Goal: Task Accomplishment & Management: Complete application form

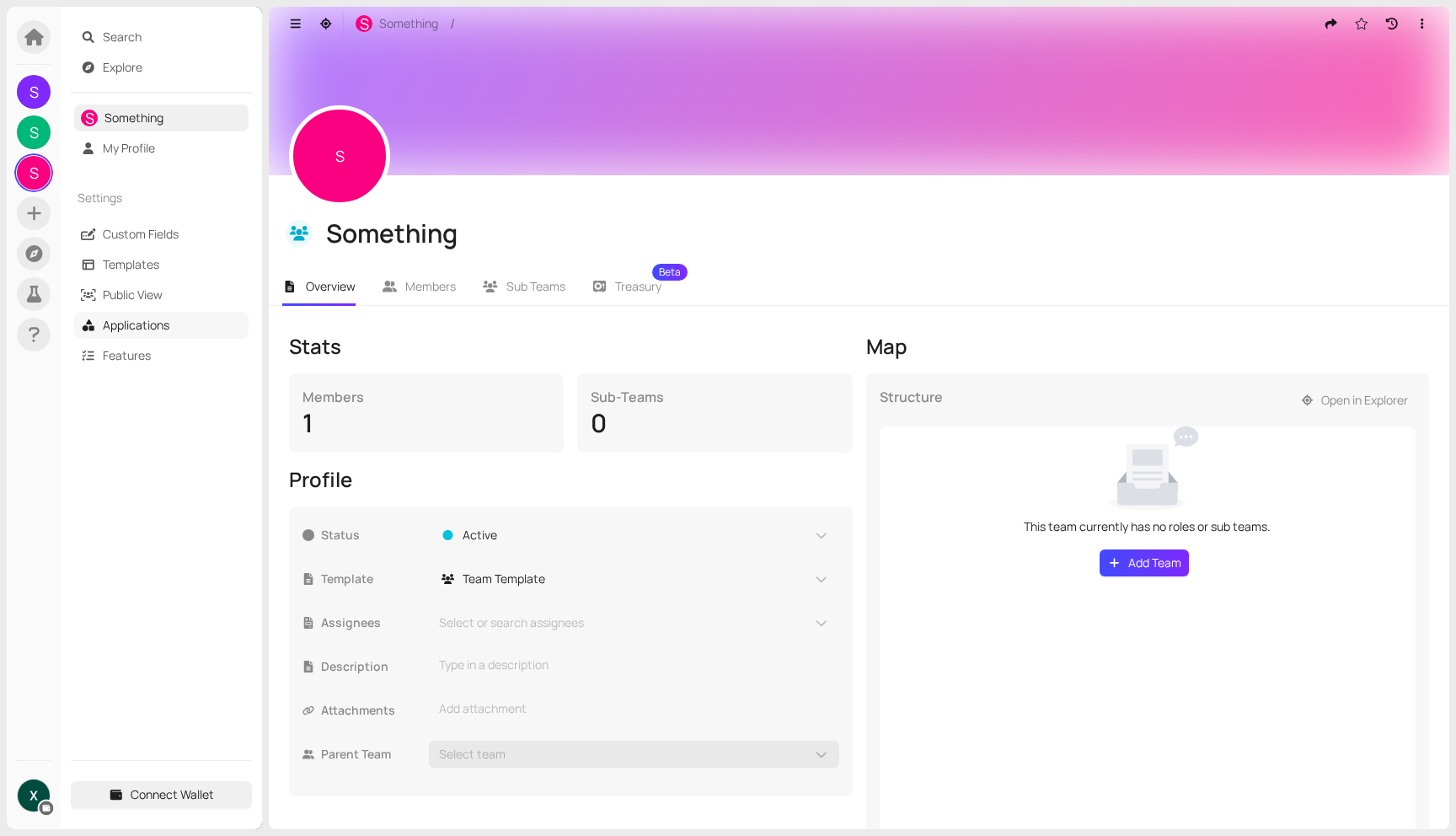
click at [150, 317] on link "Applications" at bounding box center [135, 325] width 66 height 16
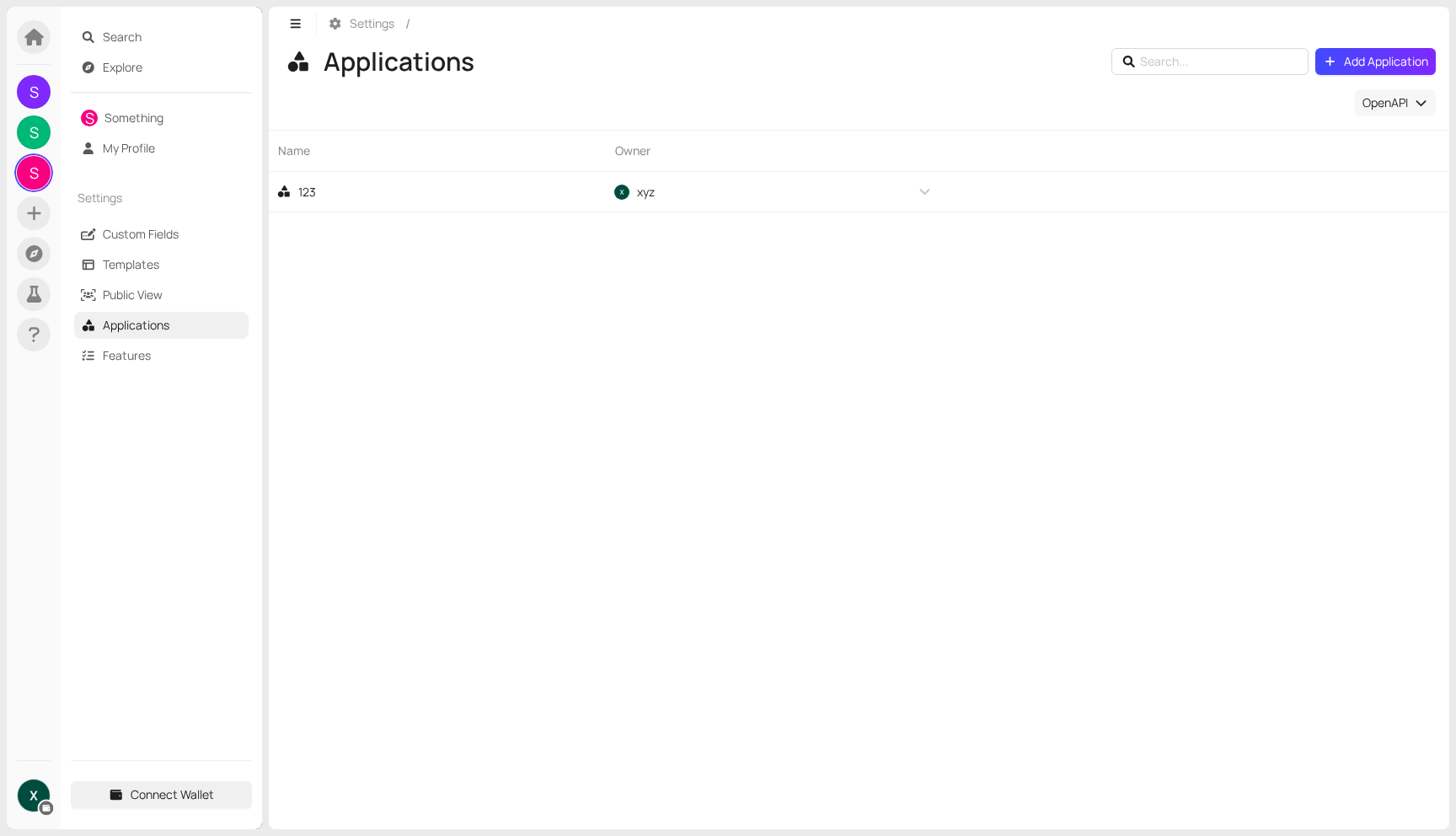
click at [1425, 100] on icon "button" at bounding box center [1421, 103] width 15 height 12
click at [1179, 236] on div "Name Owner 123 xyz" at bounding box center [859, 479] width 1181 height 699
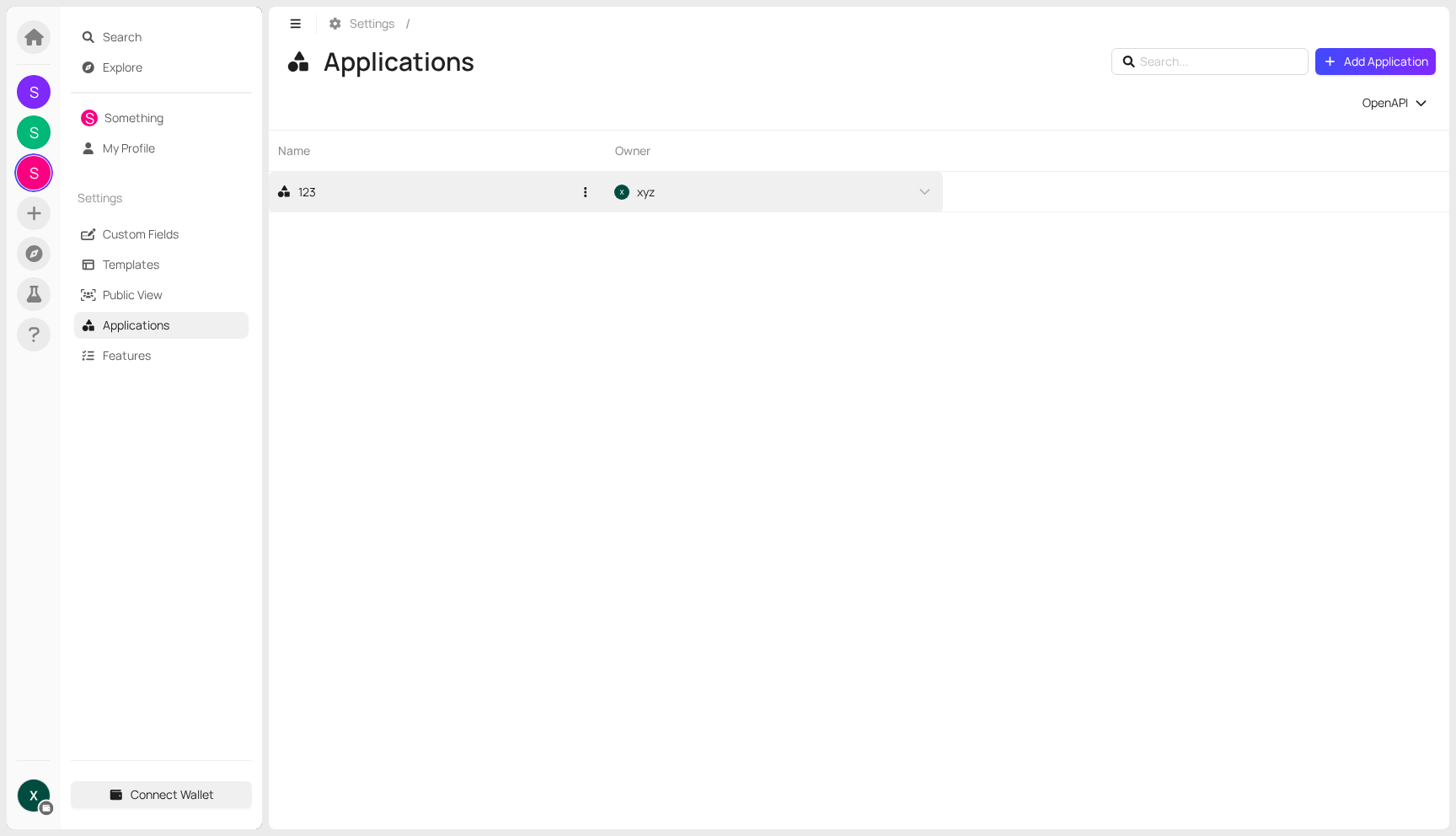
click at [322, 198] on link "123" at bounding box center [424, 192] width 295 height 40
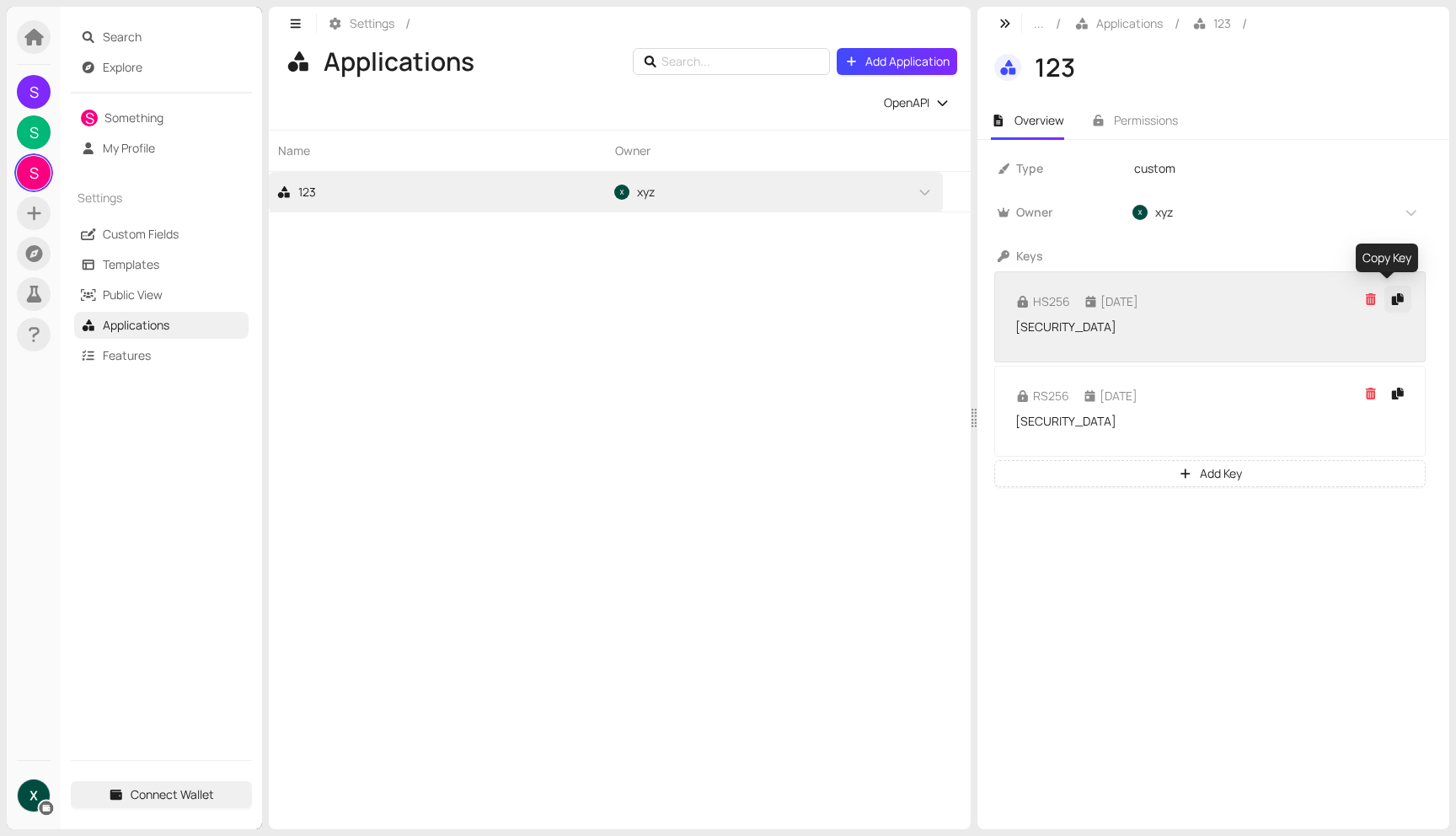
click at [1391, 300] on icon "button" at bounding box center [1397, 299] width 12 height 12
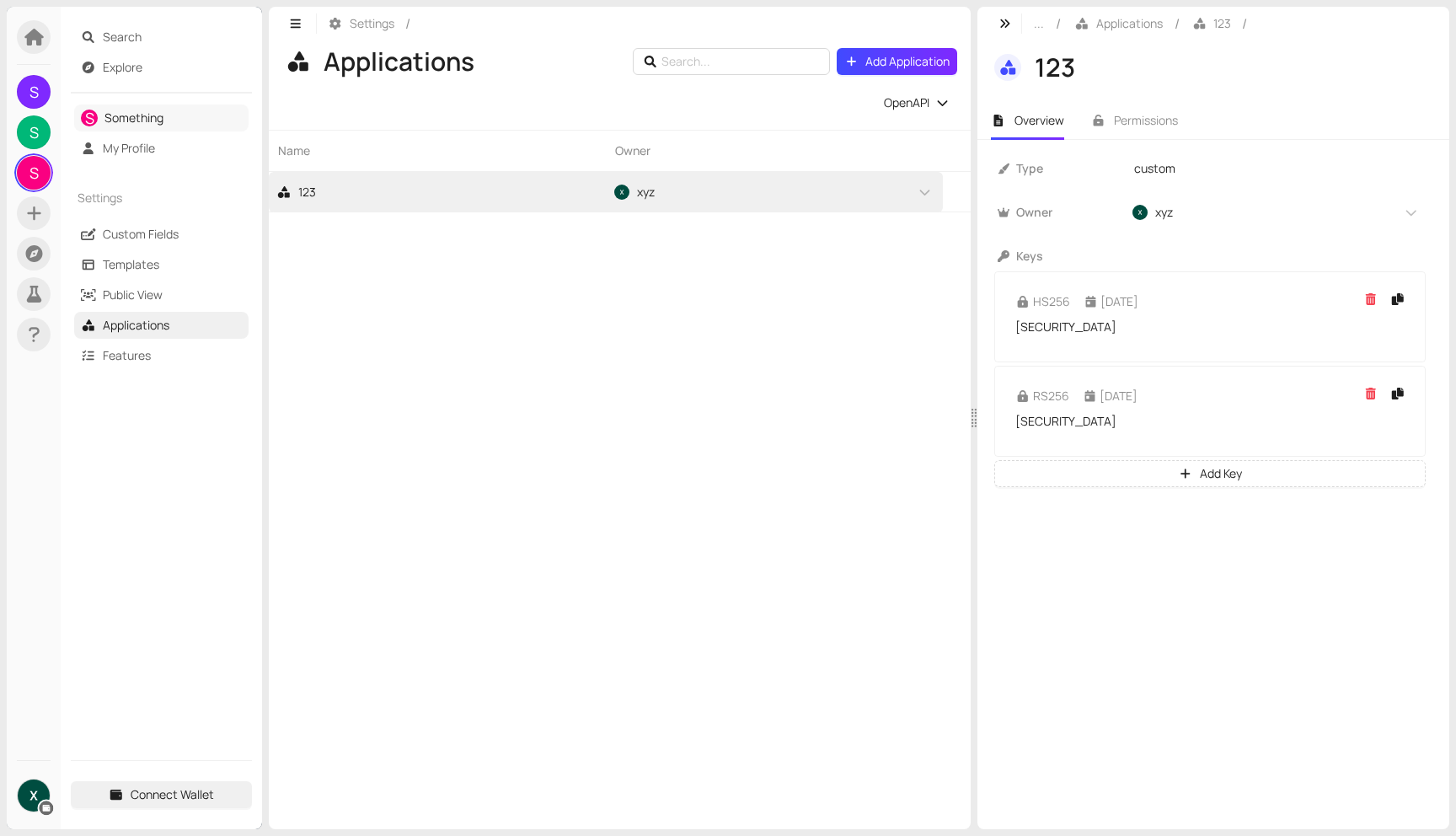
click at [145, 125] on link "Something" at bounding box center [134, 118] width 59 height 16
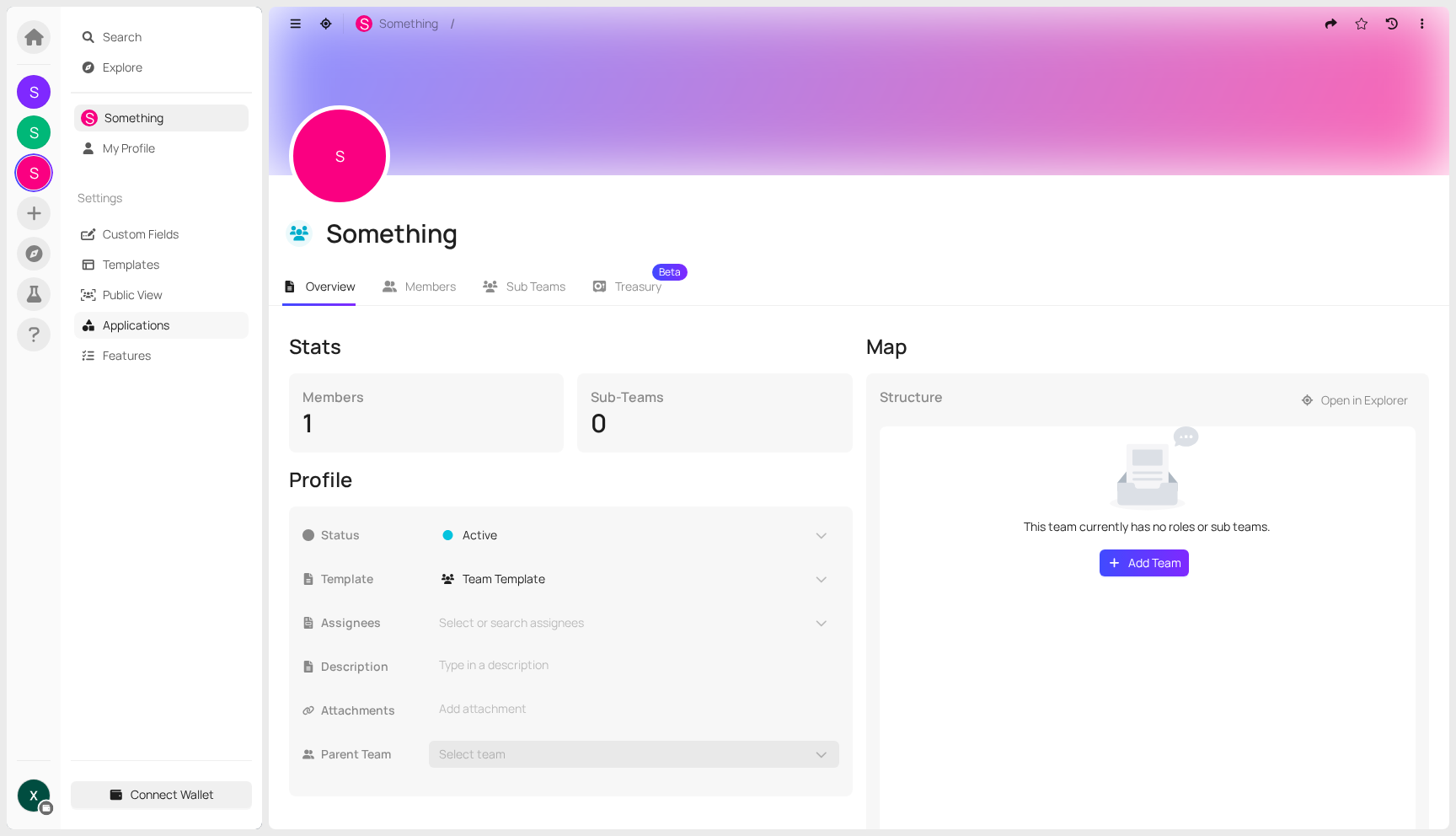
click at [145, 330] on link "Applications" at bounding box center [135, 325] width 66 height 16
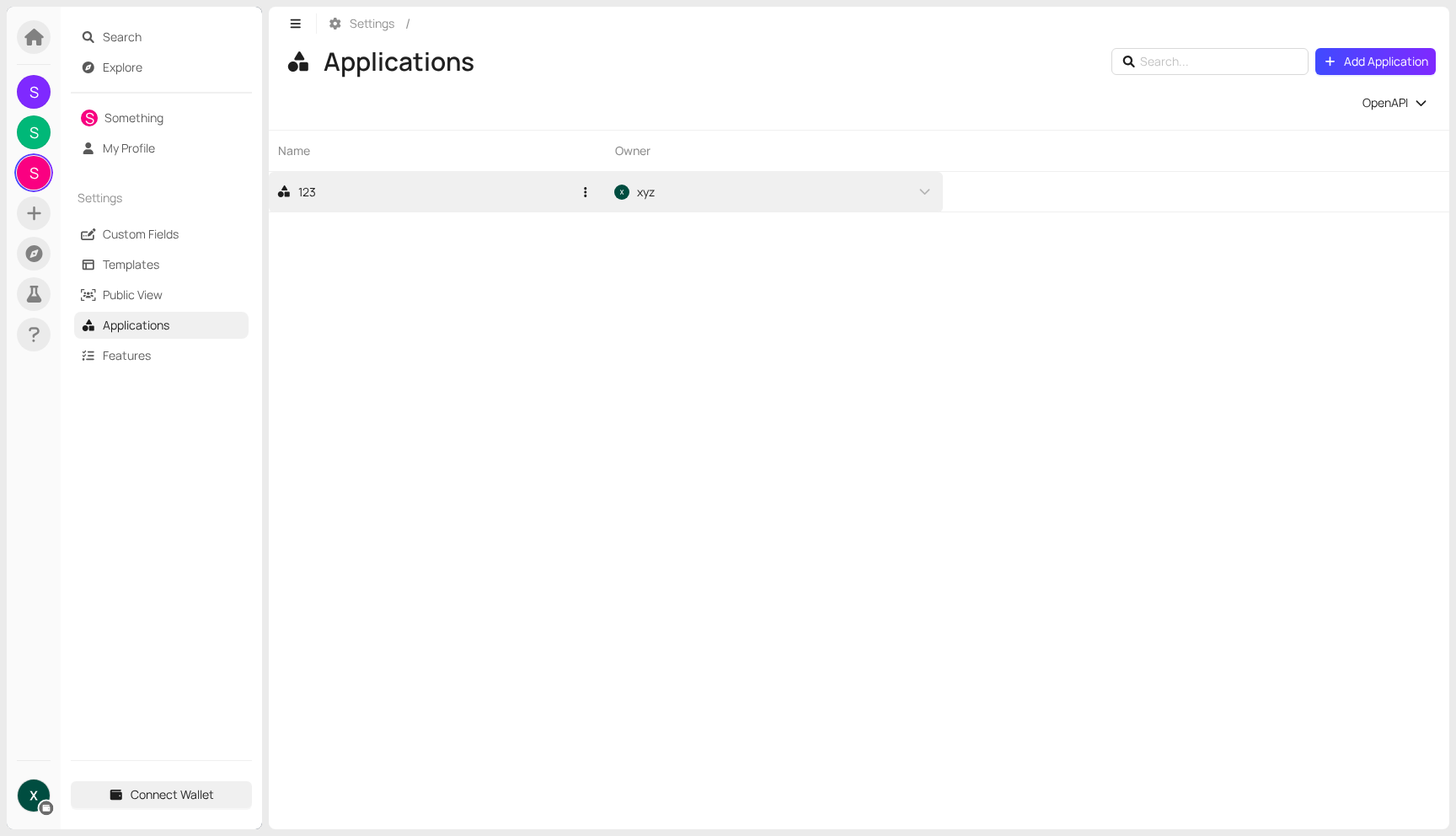
click at [459, 200] on link "123" at bounding box center [424, 192] width 295 height 40
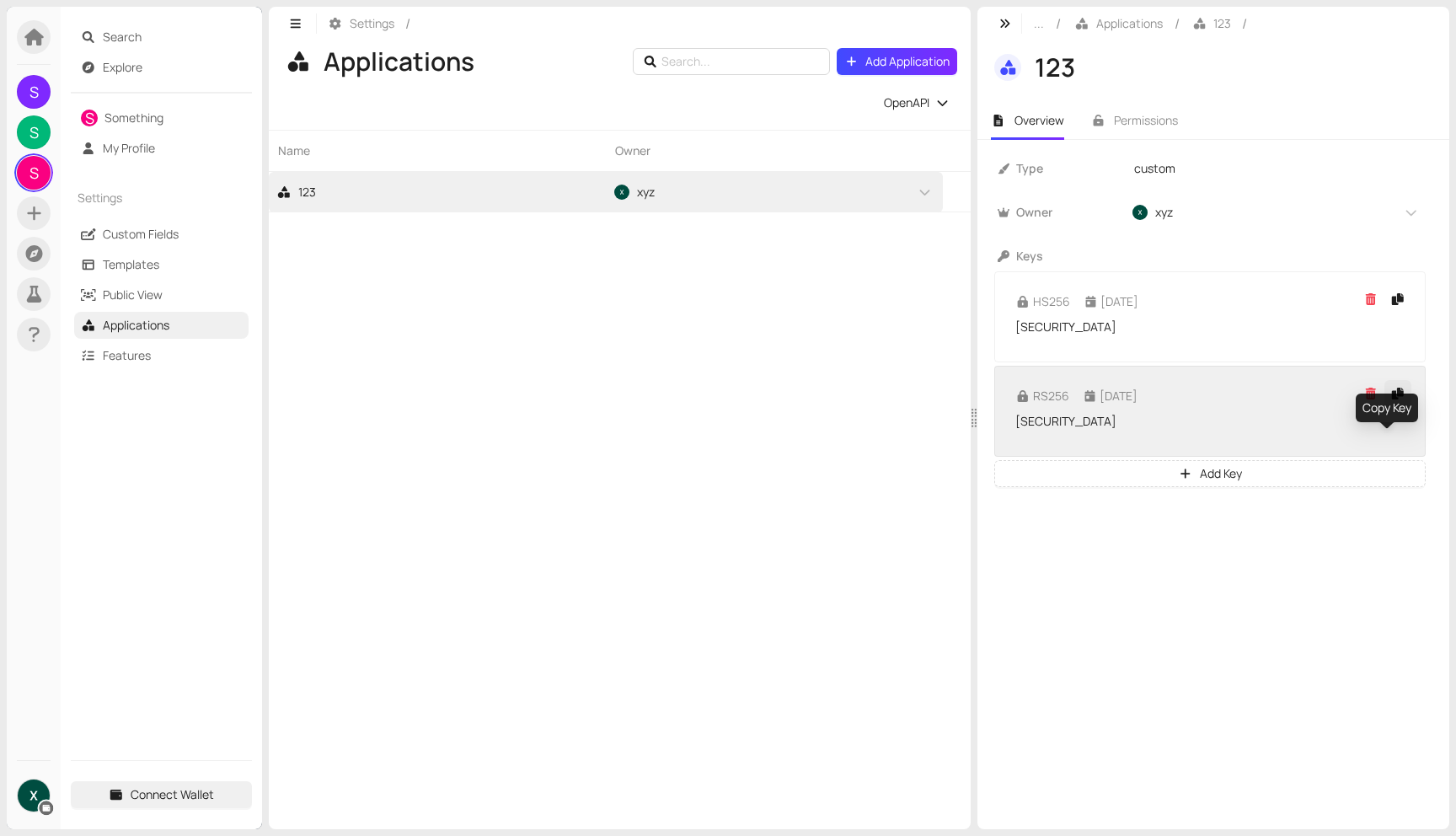
click at [1391, 399] on icon "button" at bounding box center [1398, 393] width 15 height 12
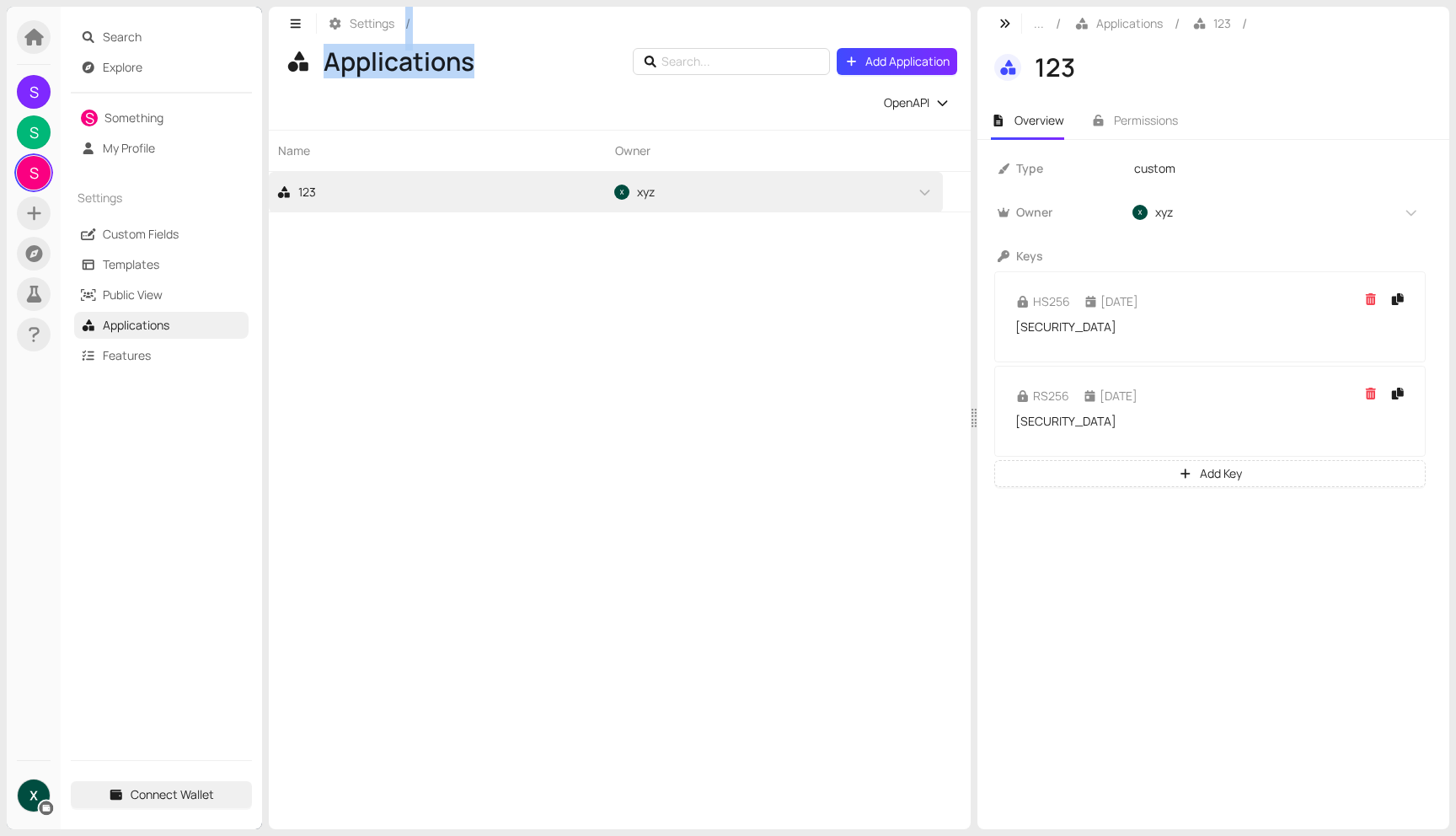
drag, startPoint x: 488, startPoint y: 65, endPoint x: 327, endPoint y: 18, distance: 167.7
click at [327, 18] on div "Settings / Applications Add Application OpenAPI Name Owner 123 xyz" at bounding box center [620, 417] width 702 height 822
copy div "/ Applications"
click at [40, 165] on span "S" at bounding box center [34, 172] width 34 height 34
click at [873, 62] on span "Add Application" at bounding box center [907, 61] width 85 height 18
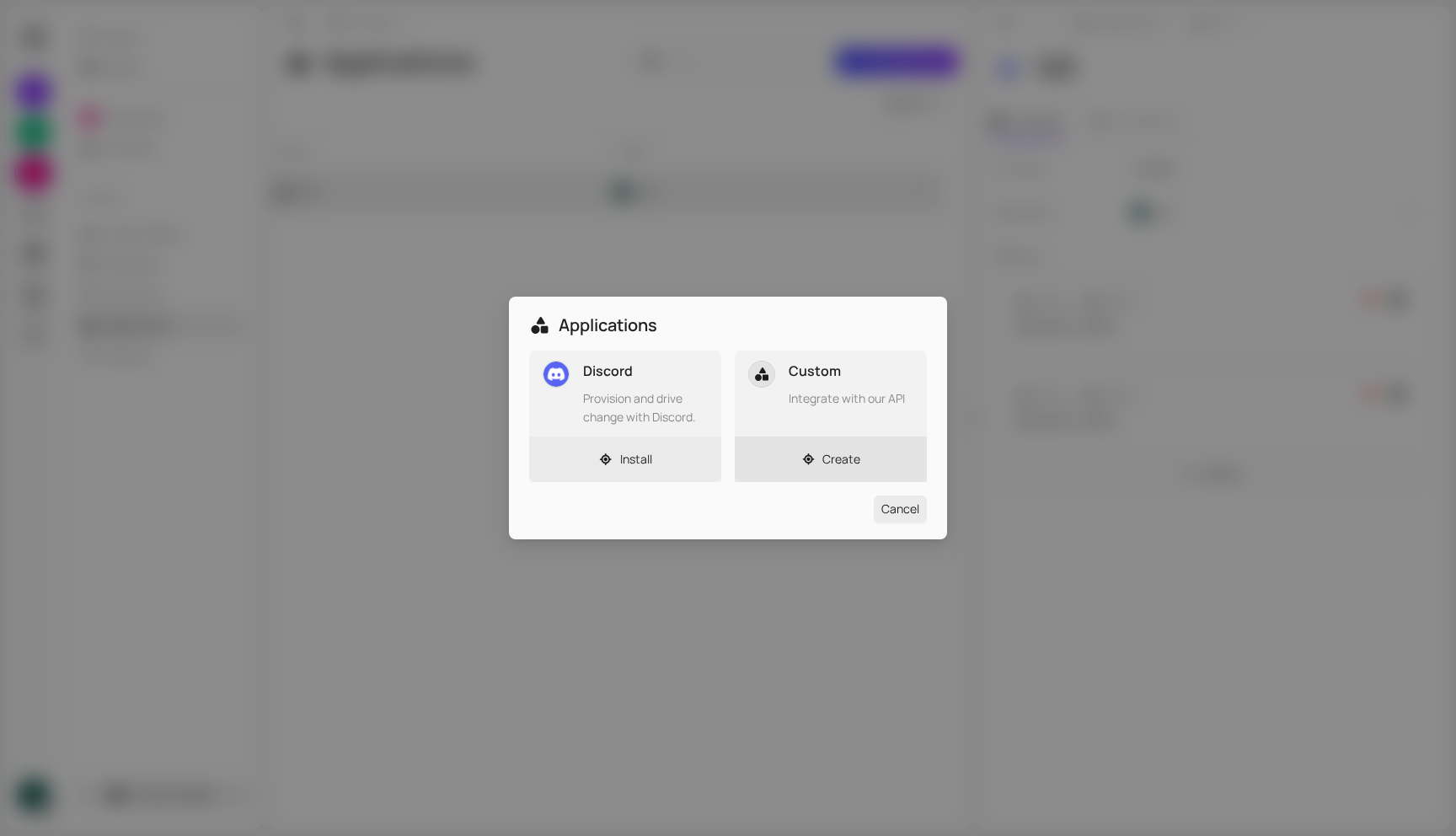
click at [868, 456] on div "Create" at bounding box center [830, 459] width 192 height 45
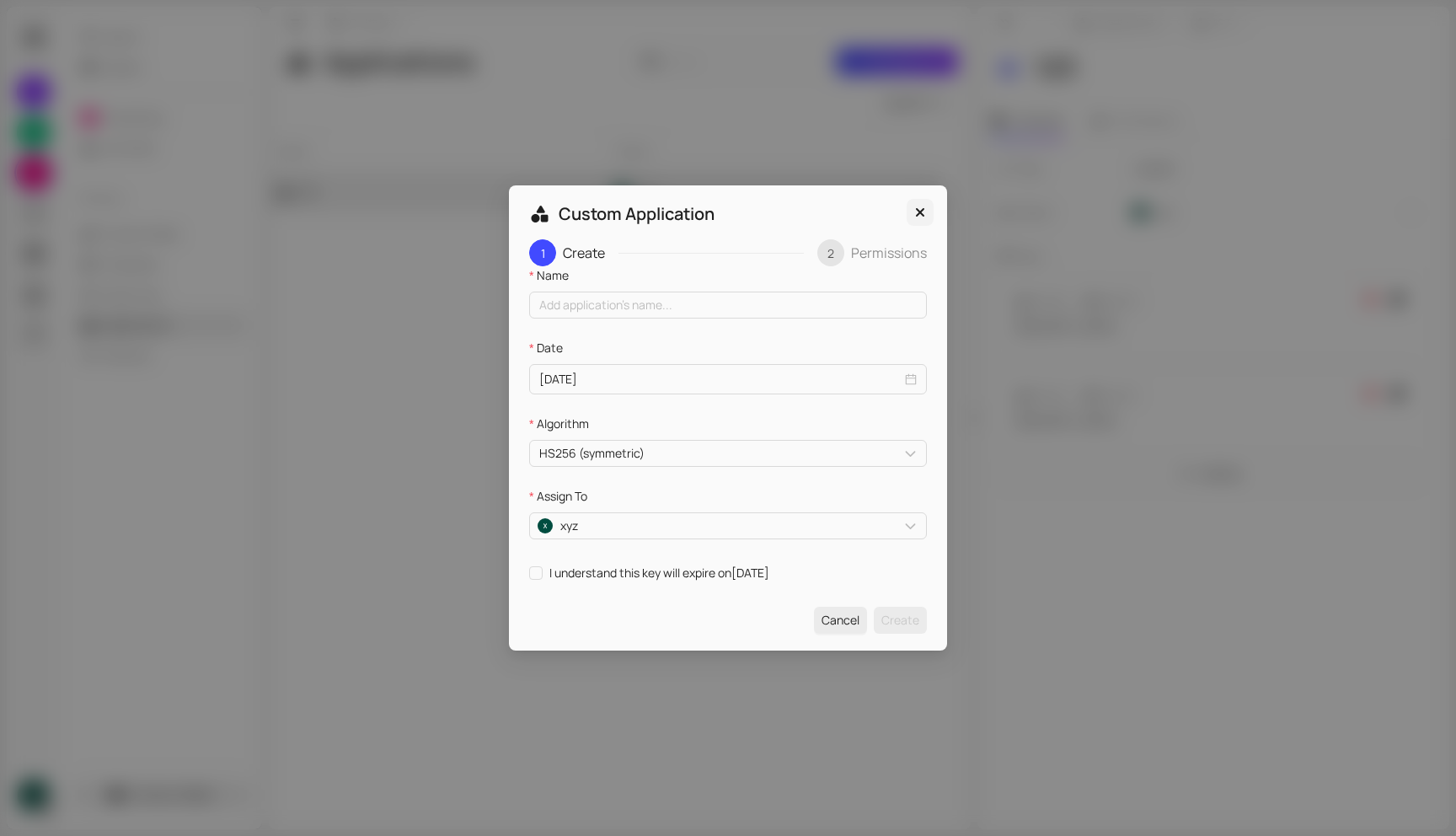
click at [922, 211] on icon "Close" at bounding box center [920, 212] width 17 height 14
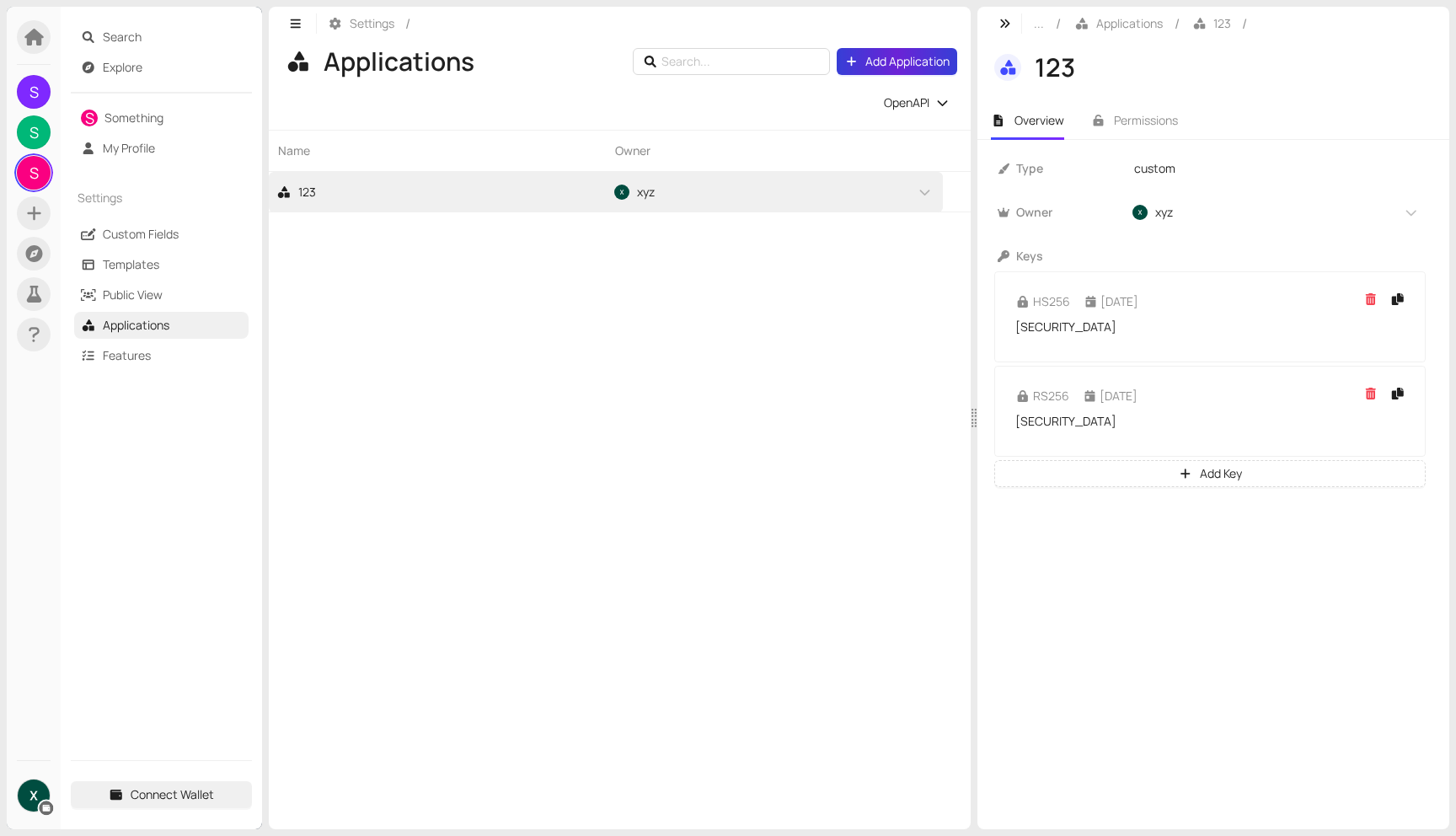
click at [916, 64] on span "Add Application" at bounding box center [907, 61] width 85 height 18
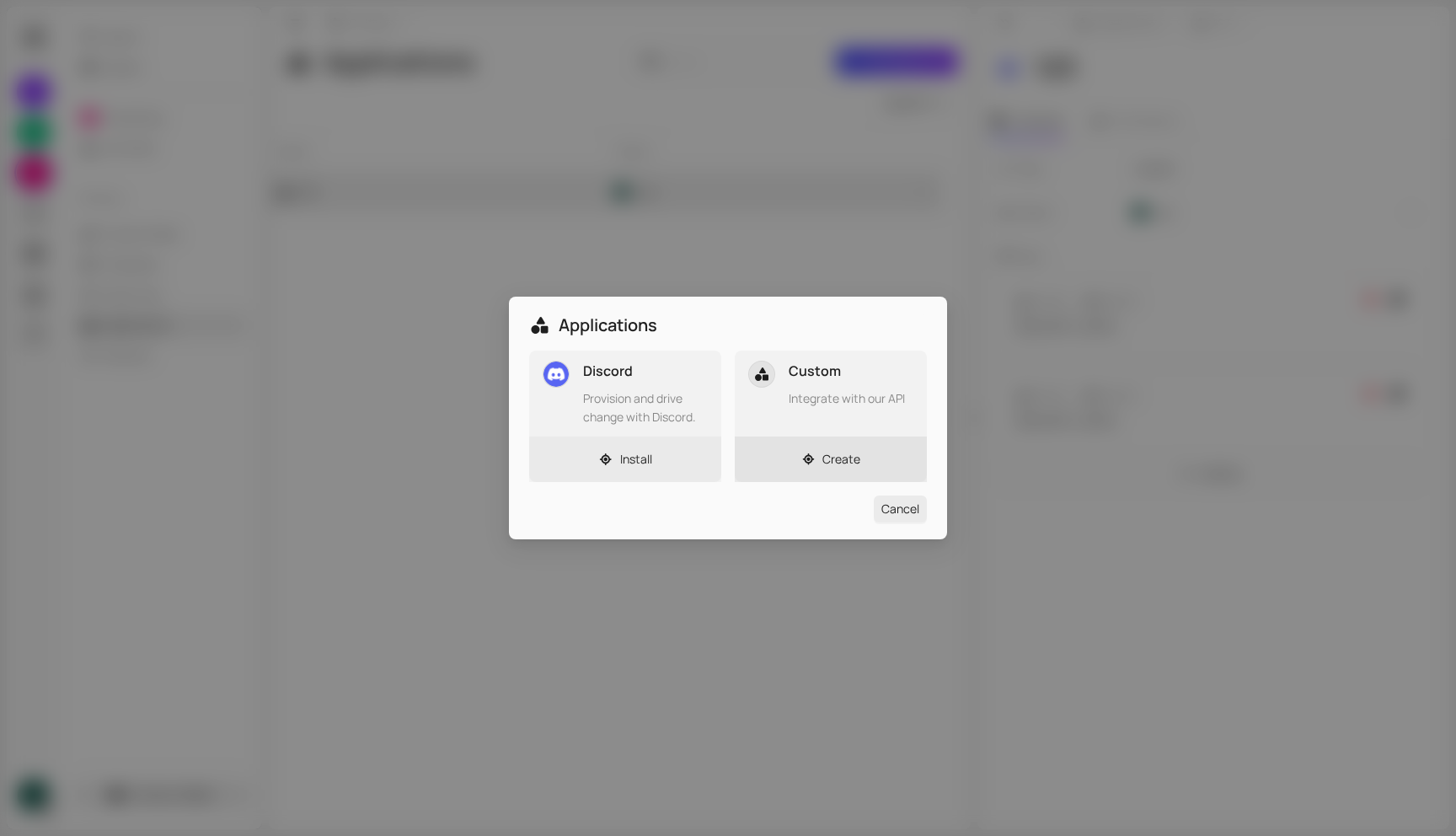
click at [868, 453] on div "Create" at bounding box center [830, 459] width 192 height 45
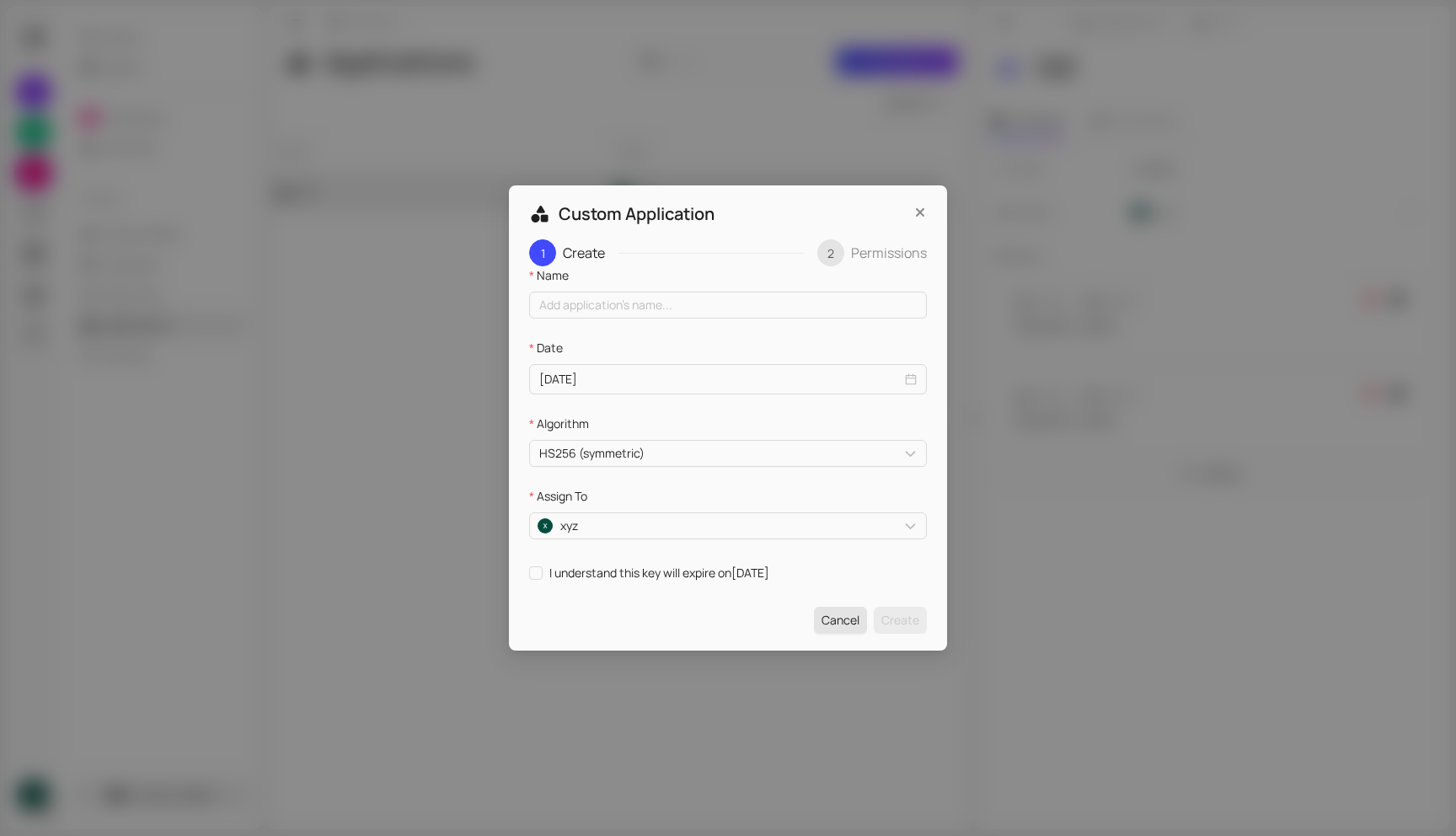
click at [834, 622] on span "Cancel" at bounding box center [841, 620] width 38 height 18
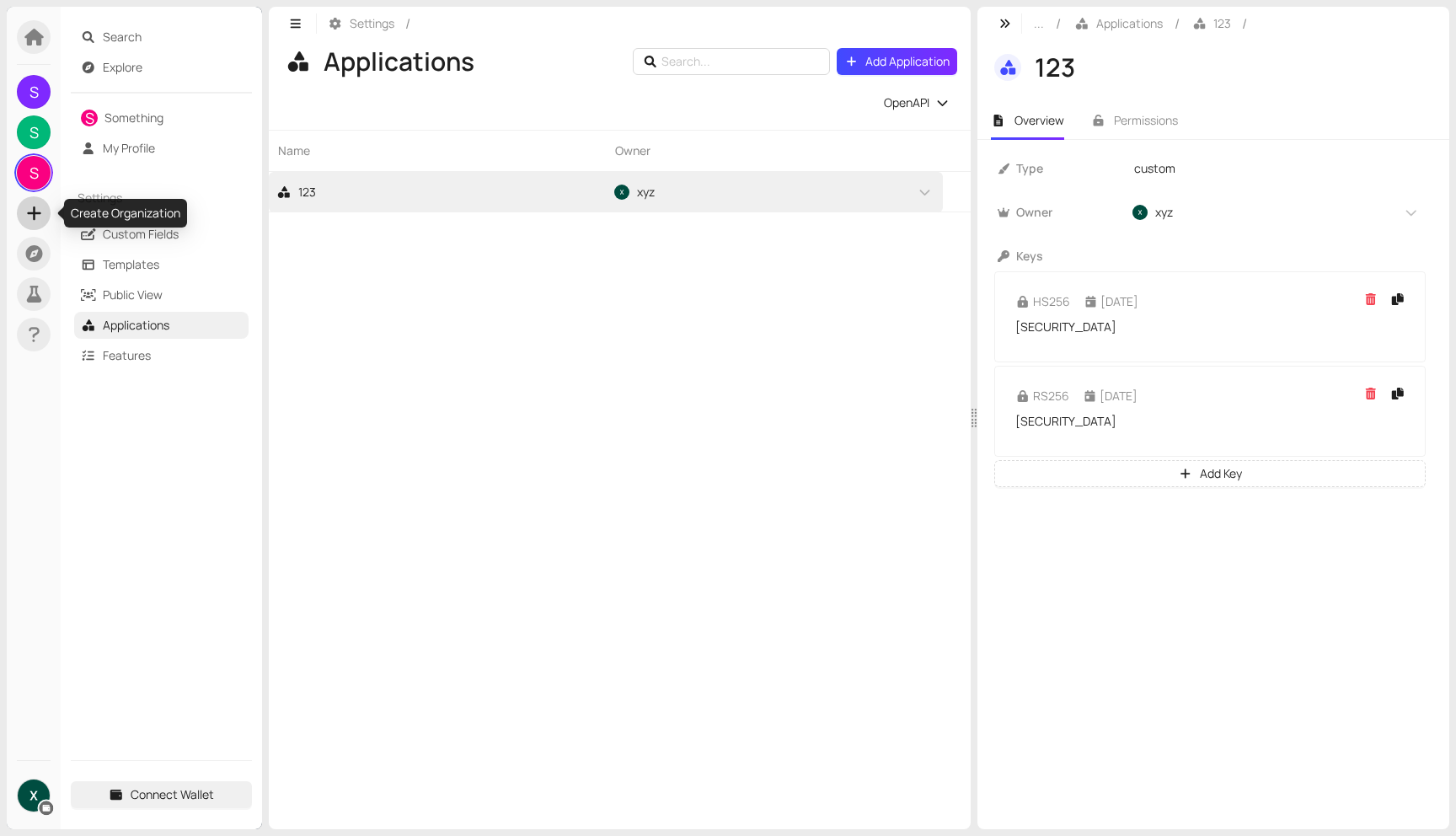
click at [35, 204] on icon at bounding box center [34, 213] width 21 height 17
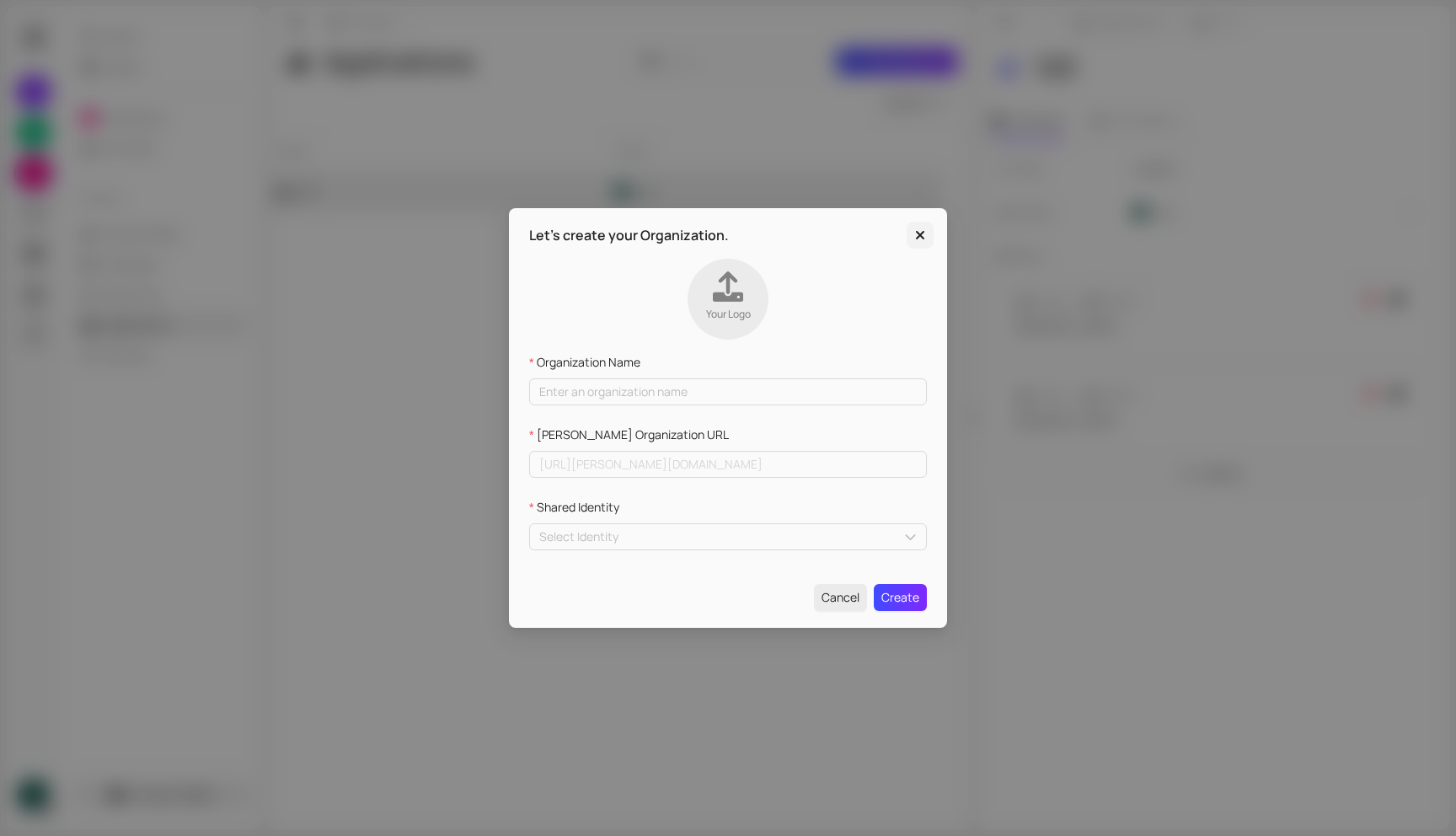
click at [917, 235] on icon "Close" at bounding box center [920, 234] width 8 height 8
